Goal: Information Seeking & Learning: Check status

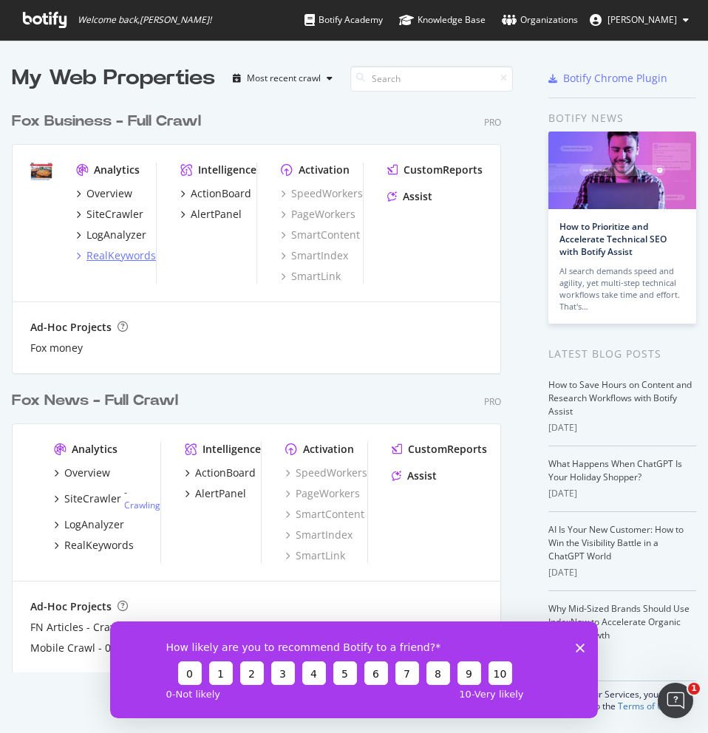
click at [117, 250] on div "RealKeywords" at bounding box center [120, 255] width 69 height 15
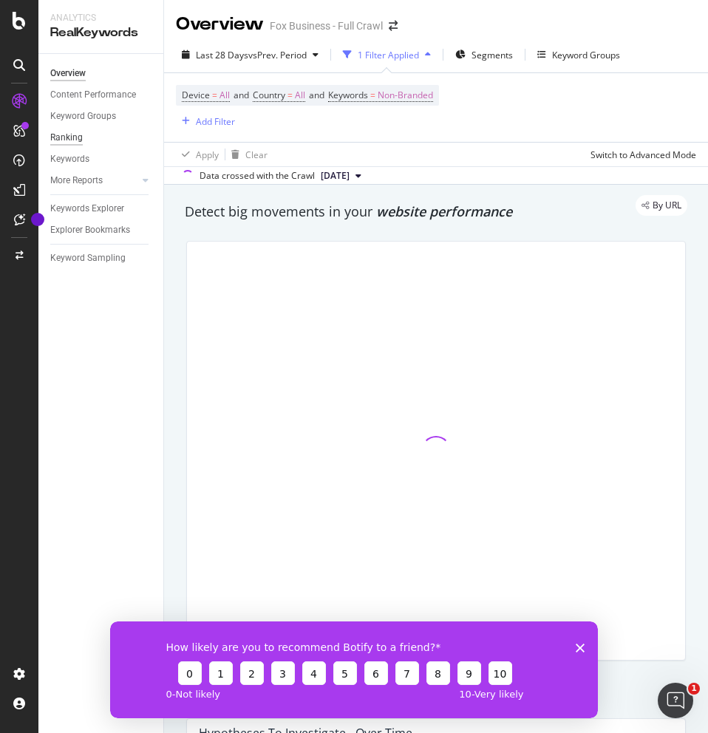
click at [78, 137] on div "Ranking" at bounding box center [66, 138] width 33 height 16
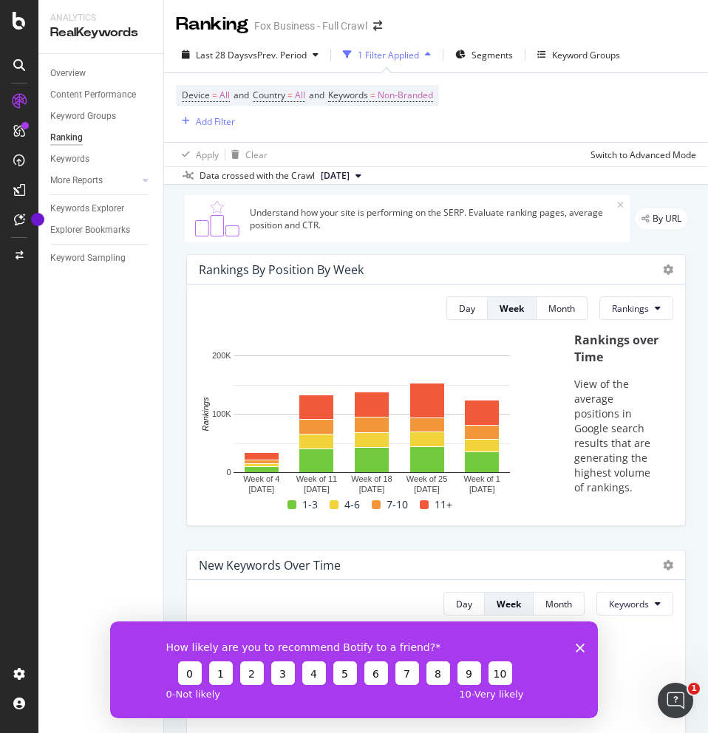
click at [582, 639] on div "How likely are you to recommend Botify to a friend? 0 1 2 3 4 5 6 7 8 9 10 0 - …" at bounding box center [354, 669] width 488 height 97
drag, startPoint x: 578, startPoint y: 644, endPoint x: 562, endPoint y: 627, distance: 23.5
click at [579, 644] on polygon "Close survey" at bounding box center [580, 647] width 9 height 9
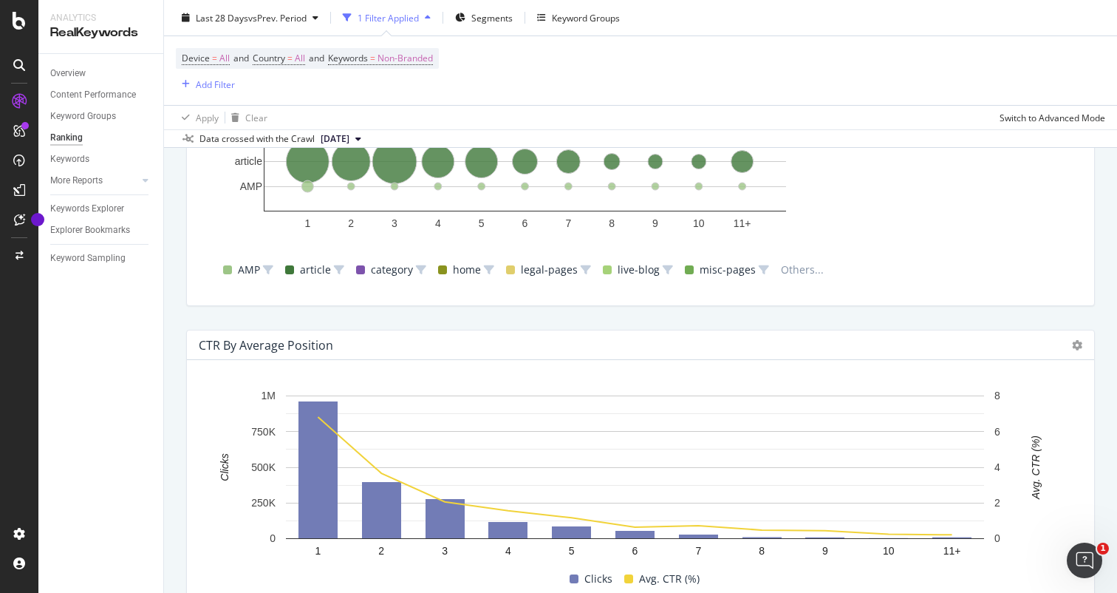
scroll to position [1475, 0]
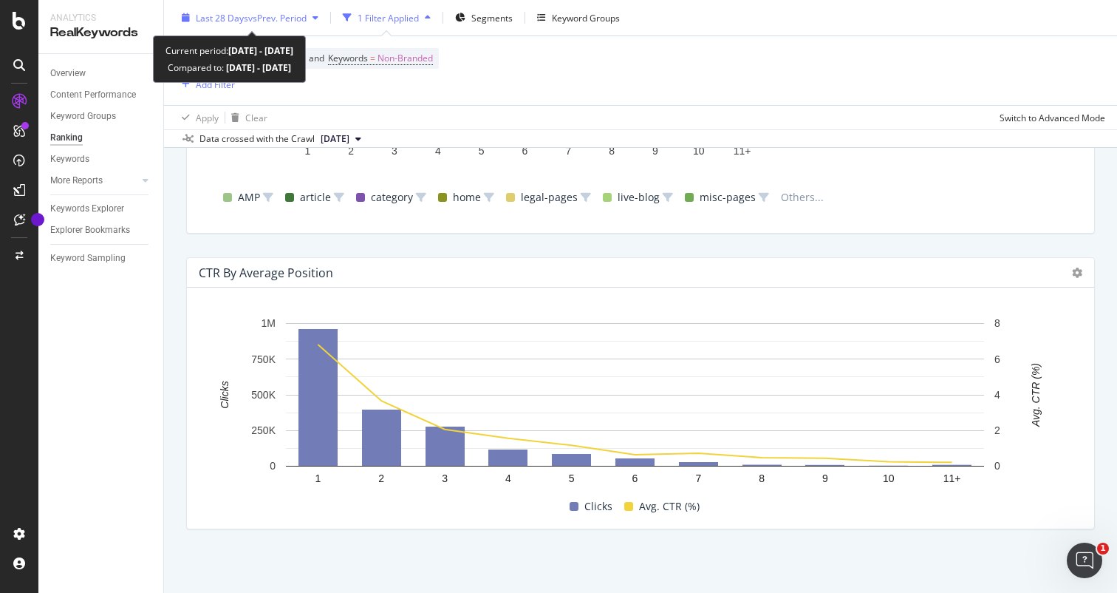
click at [279, 20] on span "vs Prev. Period" at bounding box center [277, 17] width 58 height 13
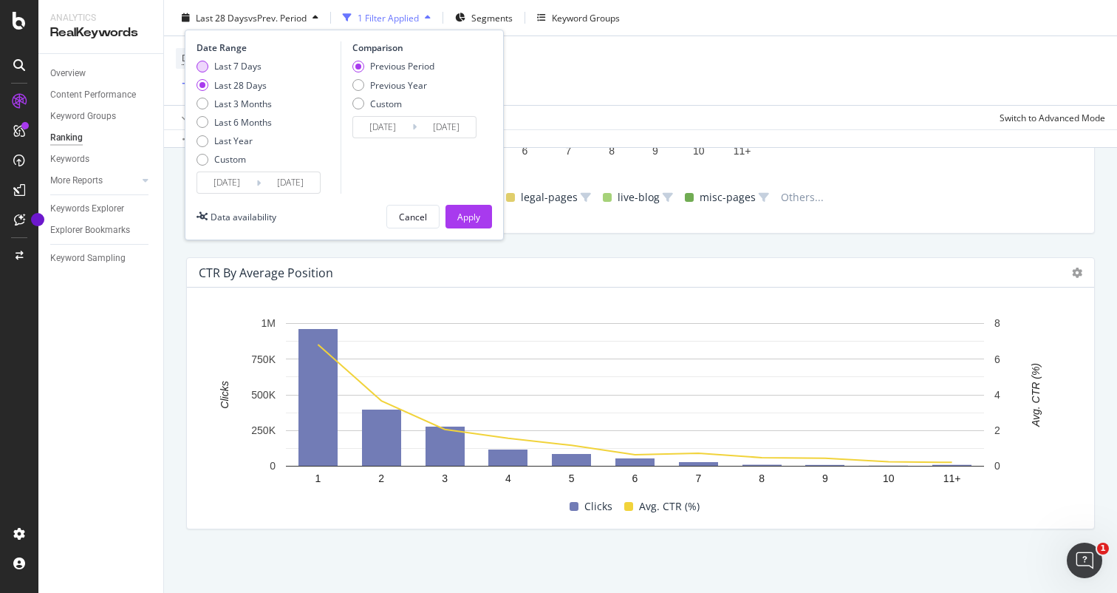
click at [205, 71] on div "Last 7 Days" at bounding box center [234, 66] width 75 height 13
type input "[DATE]"
click at [460, 216] on div "Apply" at bounding box center [468, 216] width 23 height 13
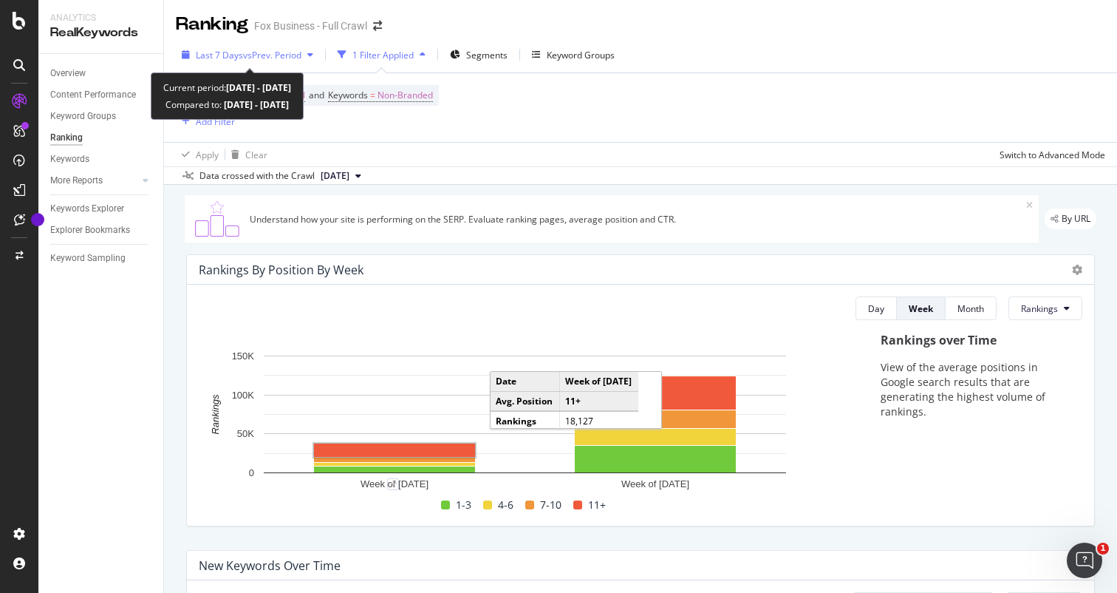
click at [292, 47] on div "Last 7 Days vs Prev. Period" at bounding box center [247, 55] width 143 height 22
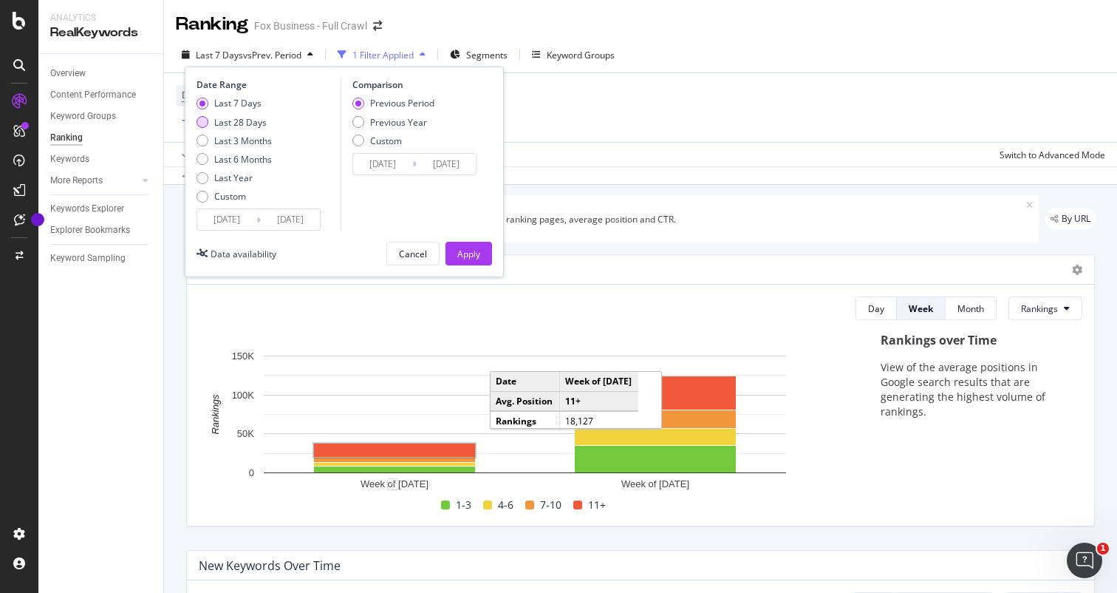
click at [202, 123] on div "Last 28 Days" at bounding box center [203, 122] width 12 height 12
type input "[DATE]"
click at [469, 245] on div "Apply" at bounding box center [468, 253] width 23 height 22
